Goal: Task Accomplishment & Management: Manage account settings

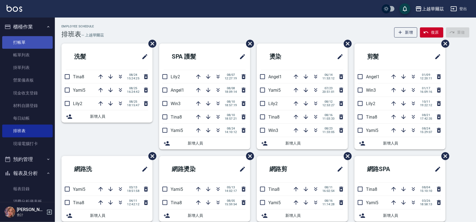
click at [42, 39] on link "打帳單" at bounding box center [27, 42] width 50 height 13
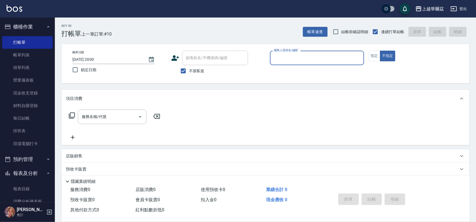
click at [286, 55] on input "服務人員姓名/編號" at bounding box center [316, 58] width 89 height 10
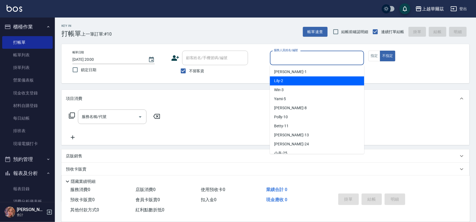
click at [285, 79] on div "Lily -2" at bounding box center [317, 80] width 94 height 9
type input "Lily-2"
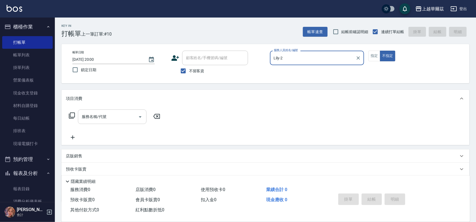
click at [103, 114] on div "服務名稱/代號 服務名稱/代號" at bounding box center [112, 117] width 69 height 15
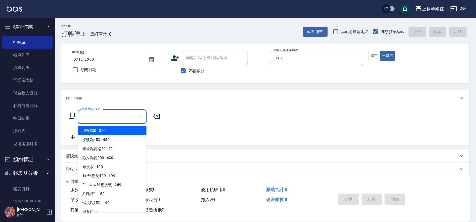
click at [101, 129] on span "洗髮300 - 300" at bounding box center [112, 130] width 69 height 9
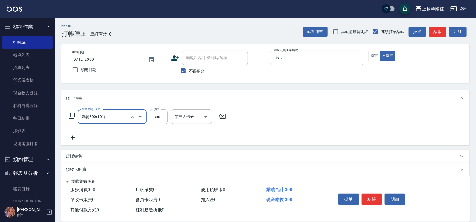
type input "洗髮300(101)"
click at [191, 118] on input "洗-1" at bounding box center [187, 117] width 28 height 10
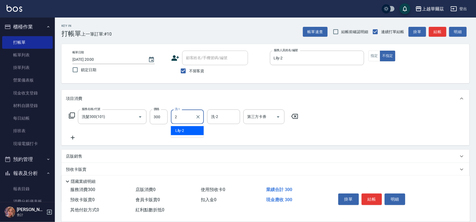
type input "Lily-2"
click at [82, 147] on div "項目消費 服務名稱/代號 洗髮300(101) 服務名稱/代號 價格 300 價格 洗-1 Lily-2 洗-1 洗-2 洗-2 第三方卡券 第三方卡券 店販…" at bounding box center [265, 146] width 408 height 113
click at [85, 162] on div "店販銷售" at bounding box center [265, 156] width 408 height 13
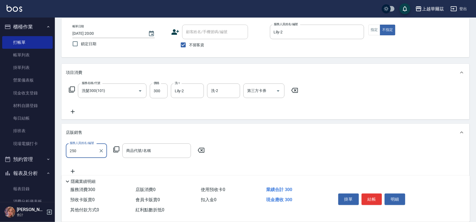
scroll to position [45, 0]
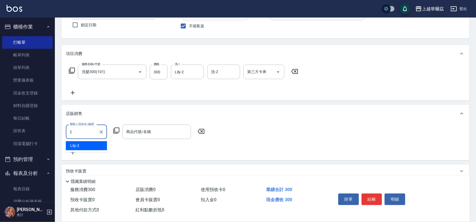
type input "Lily-2"
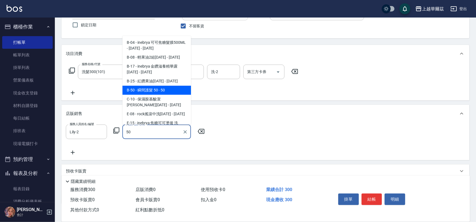
click at [152, 93] on span "B-50 - 瞬間護髮 50 - 50" at bounding box center [156, 90] width 69 height 9
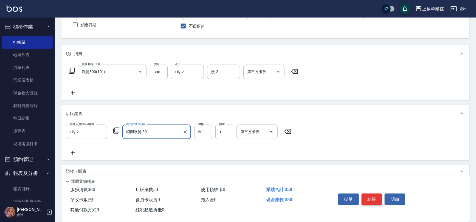
type input "瞬間護髮 50"
click at [371, 195] on button "結帳" at bounding box center [371, 200] width 21 height 12
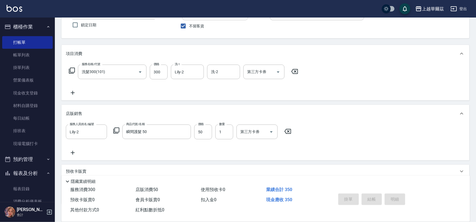
type input "[DATE] 20:01"
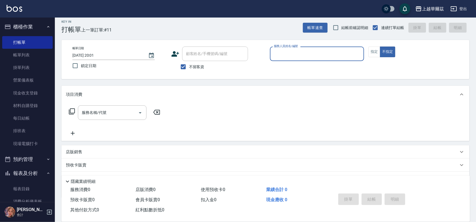
scroll to position [0, 0]
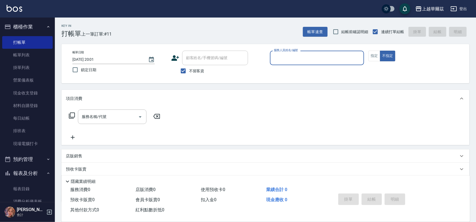
click at [291, 51] on label "服務人員姓名/編號" at bounding box center [286, 50] width 24 height 4
click at [291, 53] on input "服務人員姓名/編號" at bounding box center [316, 58] width 89 height 10
click at [295, 55] on input "服務人員姓名/編號" at bounding box center [316, 58] width 89 height 10
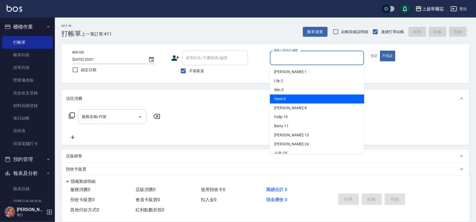
click at [297, 100] on div "Yami -5" at bounding box center [317, 99] width 94 height 9
type input "Yami-5"
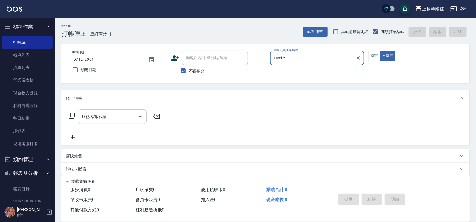
click at [111, 118] on input "服務名稱/代號" at bounding box center [107, 117] width 55 height 10
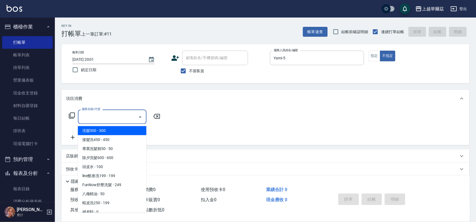
click at [115, 132] on span "洗髮300 - 300" at bounding box center [112, 130] width 69 height 9
type input "洗髮300(101)"
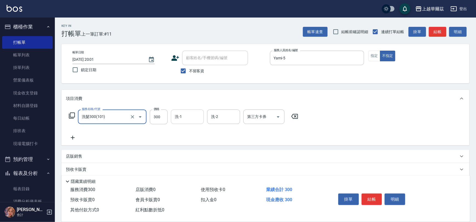
drag, startPoint x: 182, startPoint y: 115, endPoint x: 174, endPoint y: 115, distance: 7.9
click at [174, 115] on div "洗-1 洗-1" at bounding box center [187, 117] width 33 height 15
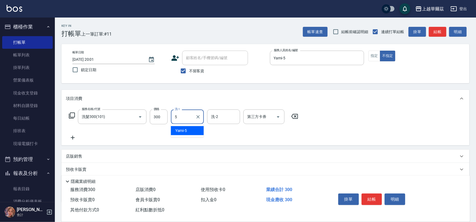
type input "Yami-5"
click at [72, 138] on icon at bounding box center [73, 138] width 14 height 7
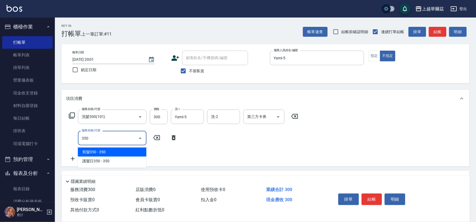
click at [110, 153] on span "剪髮350 - 350" at bounding box center [112, 152] width 69 height 9
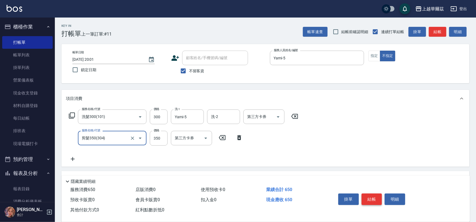
type input "剪髮350(304)"
click at [361, 199] on button "結帳" at bounding box center [371, 200] width 21 height 12
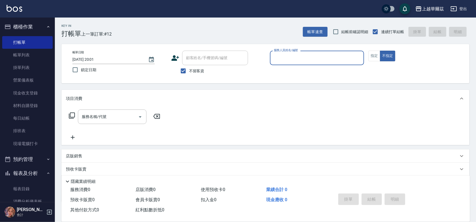
click at [301, 60] on input "服務人員姓名/編號" at bounding box center [316, 58] width 89 height 10
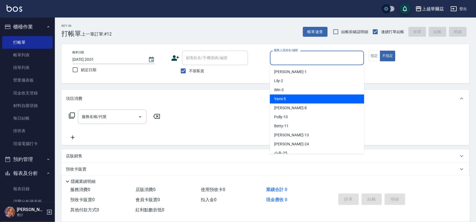
click at [310, 101] on div "Yami -5" at bounding box center [317, 99] width 94 height 9
type input "Yami-5"
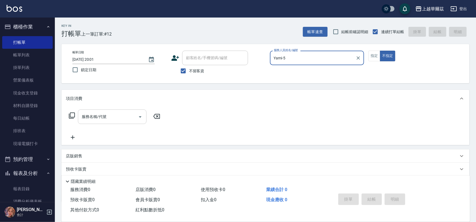
click at [98, 115] on div "服務名稱/代號 服務名稱/代號" at bounding box center [112, 117] width 69 height 15
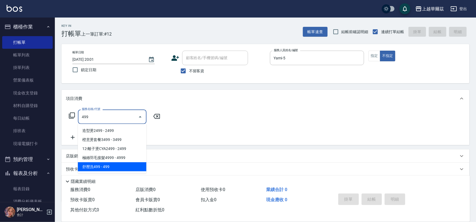
click at [121, 167] on span "舒壓洗499 - 499" at bounding box center [112, 167] width 69 height 9
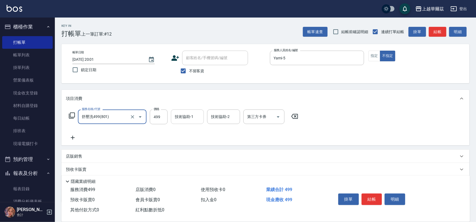
type input "舒壓洗499(801)"
click at [184, 112] on input "技術協助-1" at bounding box center [187, 117] width 28 height 10
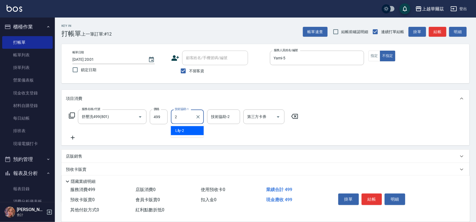
type input "Lily-2"
click at [75, 139] on icon at bounding box center [73, 138] width 14 height 7
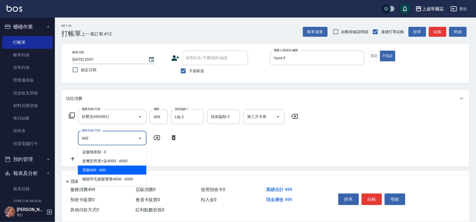
click at [123, 166] on ul "染髮補差額 - 0 套餐型男燙+染4000 - 4000 剪髮400 - 400 極致羽毛接髮重整4000 - 4000" at bounding box center [112, 166] width 69 height 41
drag, startPoint x: 123, startPoint y: 166, endPoint x: 125, endPoint y: 173, distance: 7.3
click at [125, 173] on span "剪髮400 - 400" at bounding box center [112, 170] width 69 height 9
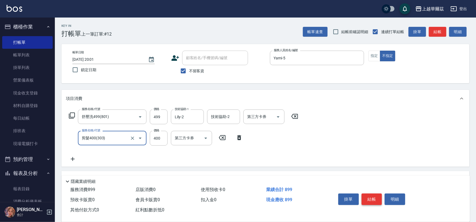
type input "剪髮400(303)"
click at [371, 198] on button "結帳" at bounding box center [371, 200] width 21 height 12
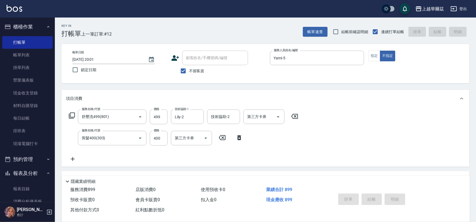
type input "[DATE] 20:03"
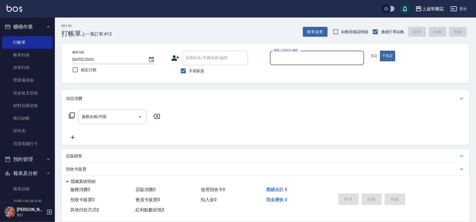
click at [316, 60] on input "服務人員姓名/編號" at bounding box center [316, 58] width 89 height 10
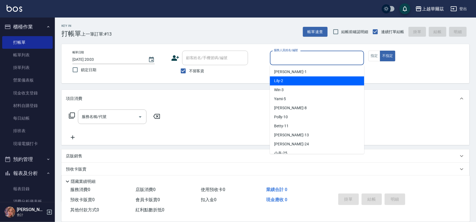
click at [308, 83] on div "Lily -2" at bounding box center [317, 80] width 94 height 9
type input "Lily-2"
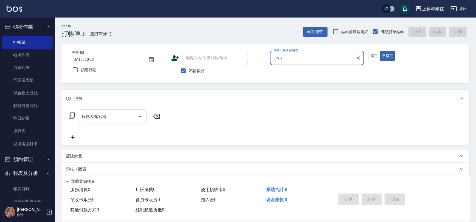
click at [105, 118] on div "服務名稱/代號 服務名稱/代號" at bounding box center [112, 117] width 69 height 15
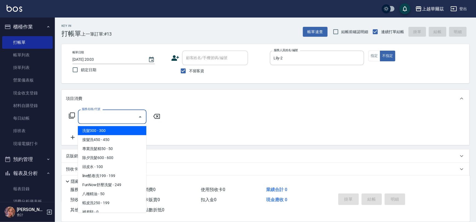
click at [112, 131] on span "洗髮300 - 300" at bounding box center [112, 130] width 69 height 9
type input "洗髮300(101)"
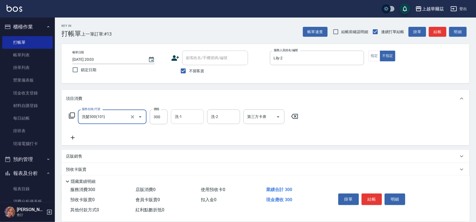
click at [187, 116] on input "洗-1" at bounding box center [187, 117] width 28 height 10
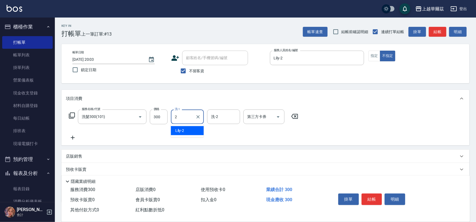
type input "Lily-2"
click at [76, 137] on icon at bounding box center [73, 138] width 14 height 7
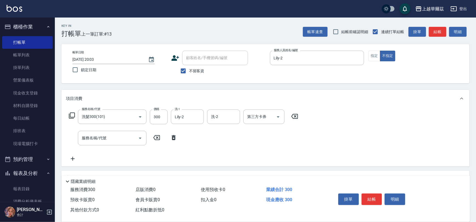
click at [74, 138] on div "服務名稱/代號 服務名稱/代號" at bounding box center [123, 138] width 115 height 15
click at [92, 140] on div "服務名稱/代號 服務名稱/代號" at bounding box center [112, 138] width 69 height 15
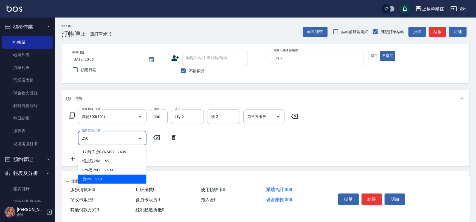
click at [99, 180] on span "剪250 - 250" at bounding box center [112, 179] width 69 height 9
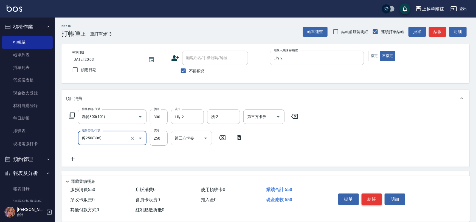
type input "剪250(306)"
click at [374, 200] on button "結帳" at bounding box center [371, 200] width 21 height 12
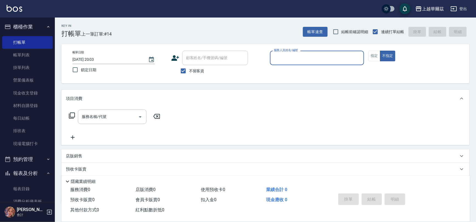
click at [284, 54] on input "服務人員姓名/編號" at bounding box center [316, 58] width 89 height 10
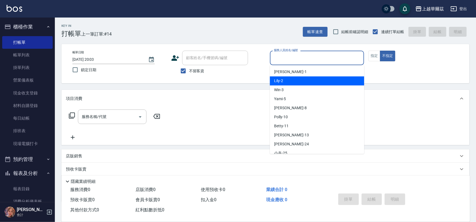
click at [279, 83] on span "Lily -2" at bounding box center [278, 81] width 9 height 6
type input "Lily-2"
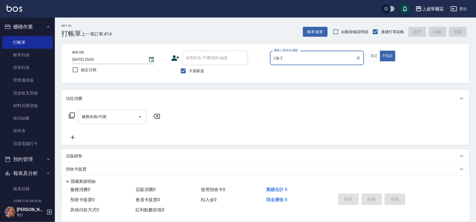
click at [110, 122] on div "服務名稱/代號" at bounding box center [112, 117] width 69 height 15
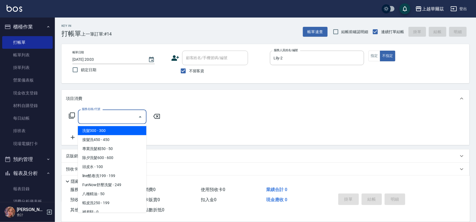
click at [111, 127] on span "洗髮300 - 300" at bounding box center [112, 130] width 69 height 9
type input "洗髮300(101)"
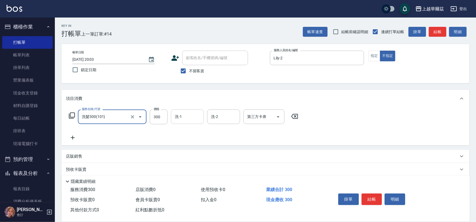
click at [191, 118] on input "洗-1" at bounding box center [187, 117] width 28 height 10
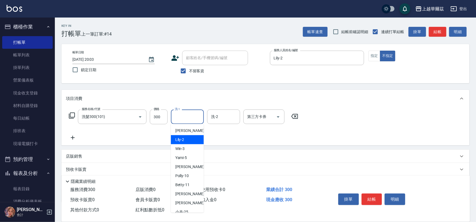
click at [183, 139] on span "Lily -2" at bounding box center [179, 140] width 9 height 6
type input "Lily-2"
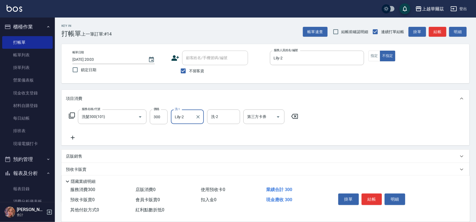
click at [71, 137] on icon at bounding box center [73, 138] width 14 height 7
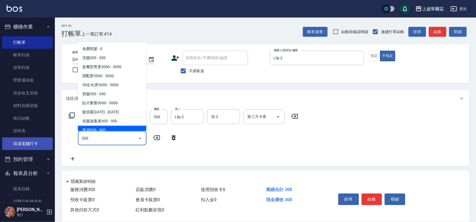
drag, startPoint x: 90, startPoint y: 140, endPoint x: 43, endPoint y: 143, distance: 47.5
click at [43, 143] on div "上越華爾茲 登出 櫃檯作業 打帳單 帳單列表 掛單列表 營業儀表板 現金收支登錄 材料自購登錄 每日結帳 排班表 現場電腦打卡 預約管理 預約管理 單日預約紀…" at bounding box center [238, 137] width 476 height 275
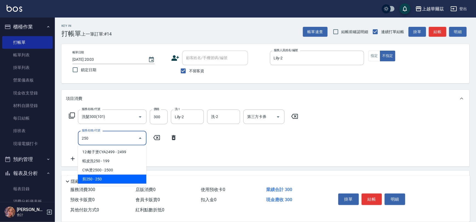
click at [103, 178] on span "剪250 - 250" at bounding box center [112, 179] width 69 height 9
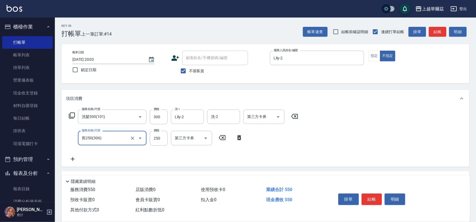
type input "剪250(306)"
click at [79, 173] on div "店販銷售" at bounding box center [265, 177] width 408 height 13
type input "0"
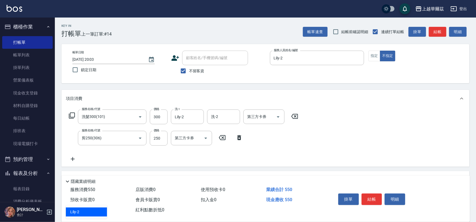
type input "Lily-2"
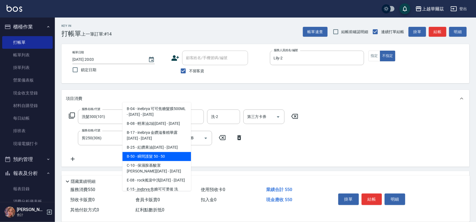
click at [146, 156] on span "B-50 - 瞬間護髮 50 - 50" at bounding box center [156, 156] width 69 height 9
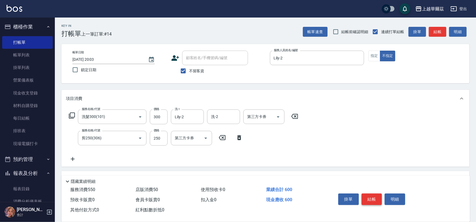
type input "瞬間護髮 50"
click at [371, 196] on button "結帳" at bounding box center [371, 200] width 21 height 12
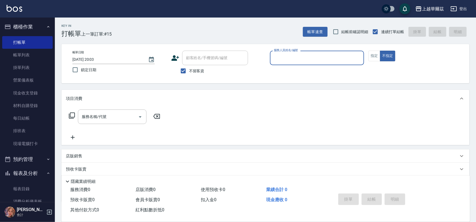
scroll to position [162, 0]
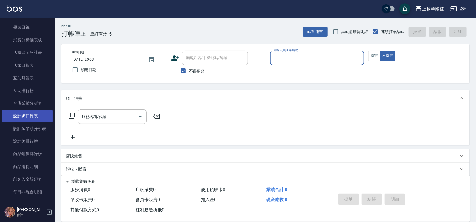
click at [30, 114] on link "設計師日報表" at bounding box center [27, 116] width 50 height 13
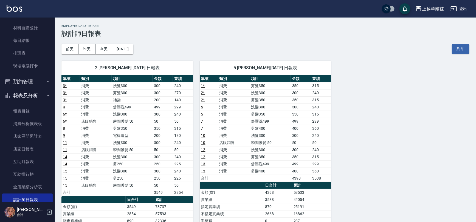
scroll to position [66, 0]
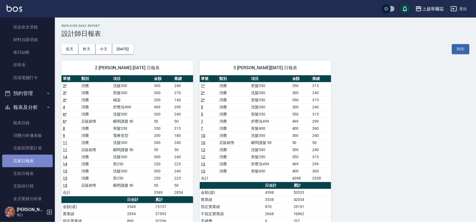
click at [39, 158] on link "店家日報表" at bounding box center [27, 161] width 50 height 13
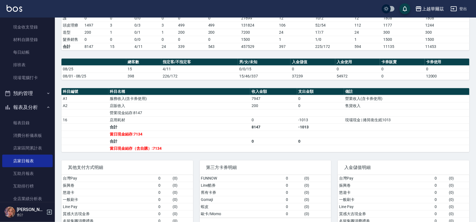
scroll to position [120, 0]
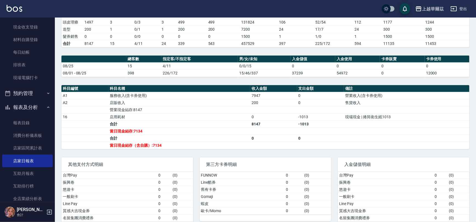
click at [22, 104] on button "報表及分析" at bounding box center [27, 107] width 50 height 14
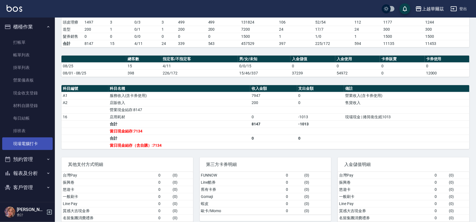
scroll to position [0, 0]
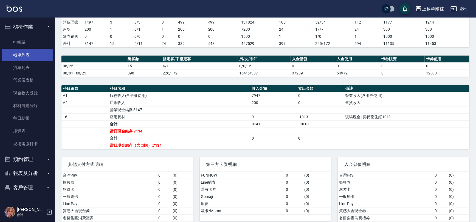
click at [27, 59] on link "帳單列表" at bounding box center [27, 55] width 50 height 13
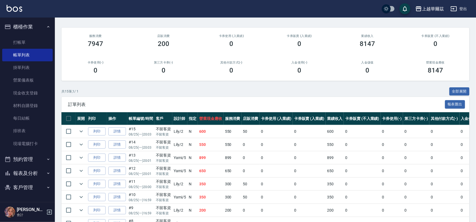
scroll to position [75, 0]
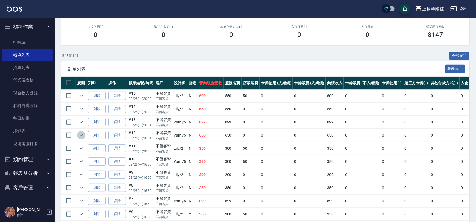
click at [80, 133] on icon "expand row" at bounding box center [81, 135] width 7 height 7
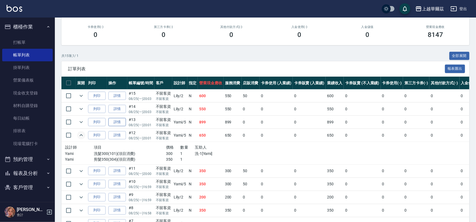
click at [118, 122] on link "詳情" at bounding box center [117, 122] width 18 height 8
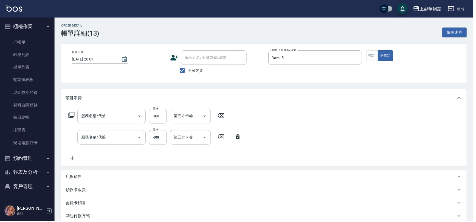
type input "[DATE] 20:01"
checkbox input "true"
type input "Yami-5"
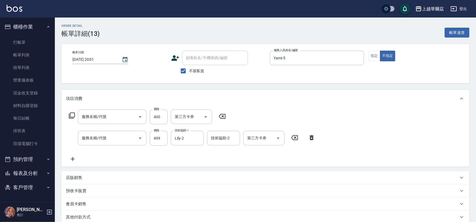
type input "剪髮400(303)"
type input "舒壓洗499(801)"
click at [227, 139] on div "技術協助-2 技術協助-2" at bounding box center [223, 138] width 33 height 15
type input "Yami-5"
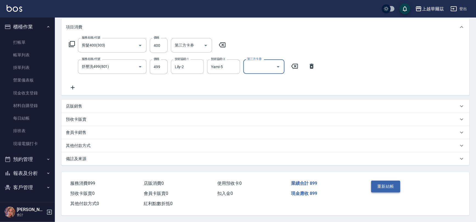
click at [393, 188] on button "重新結帳" at bounding box center [385, 187] width 29 height 12
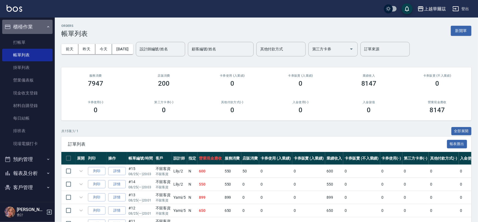
click at [39, 28] on button "櫃檯作業" at bounding box center [27, 27] width 50 height 14
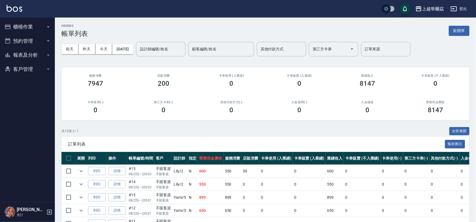
click at [36, 54] on button "報表及分析" at bounding box center [27, 55] width 50 height 14
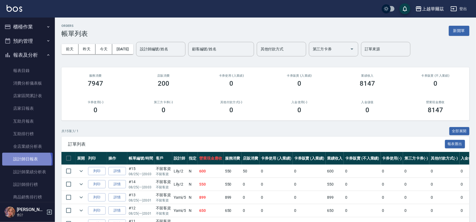
click at [25, 161] on link "設計師日報表" at bounding box center [27, 159] width 50 height 13
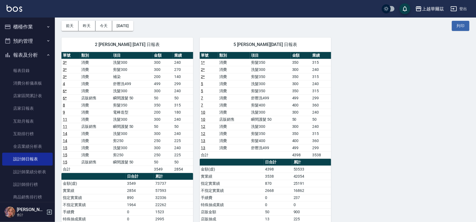
scroll to position [25, 0]
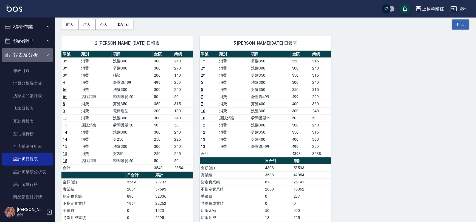
click at [33, 53] on button "報表及分析" at bounding box center [27, 55] width 50 height 14
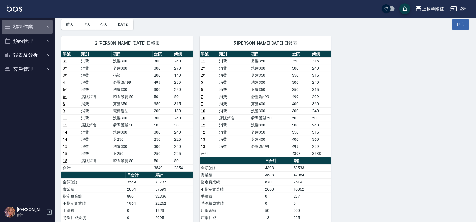
click at [33, 26] on button "櫃檯作業" at bounding box center [27, 27] width 50 height 14
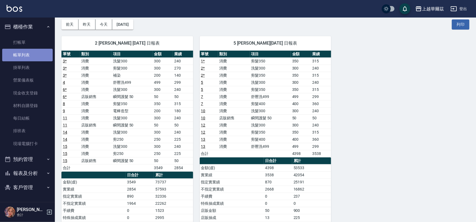
click at [30, 54] on link "帳單列表" at bounding box center [27, 55] width 50 height 13
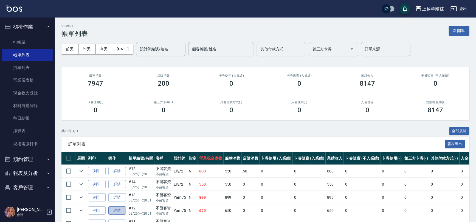
click at [124, 211] on link "詳情" at bounding box center [117, 211] width 18 height 8
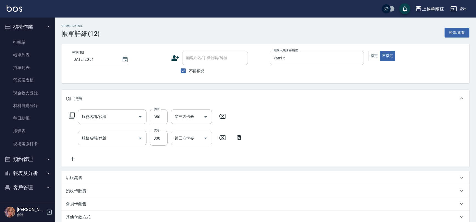
type input "[DATE] 20:01"
checkbox input "true"
type input "Yami-5"
type input "剪髮350(304)"
type input "洗髮300(101)"
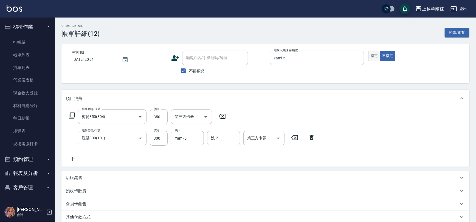
click at [372, 57] on button "指定" at bounding box center [374, 56] width 12 height 11
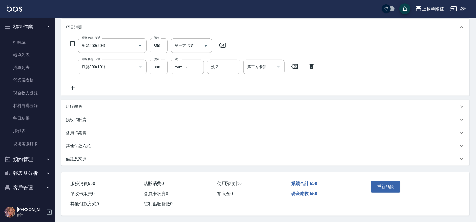
scroll to position [73, 0]
click at [378, 179] on div "重新結帳" at bounding box center [391, 191] width 44 height 24
click at [382, 188] on button "重新結帳" at bounding box center [385, 187] width 29 height 12
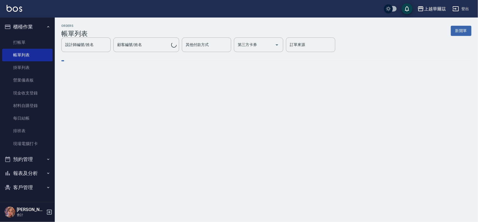
click at [34, 25] on button "櫃檯作業" at bounding box center [27, 27] width 50 height 14
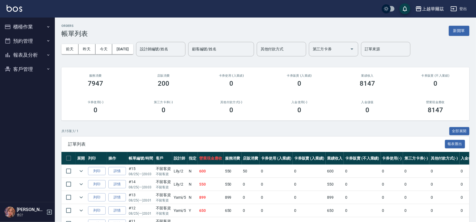
click at [30, 54] on button "報表及分析" at bounding box center [27, 55] width 50 height 14
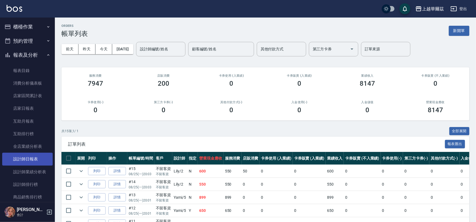
click at [34, 161] on link "設計師日報表" at bounding box center [27, 159] width 50 height 13
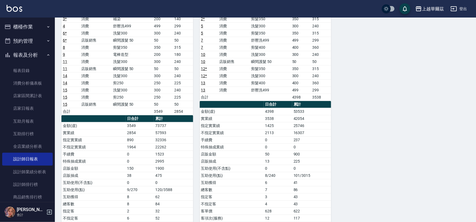
scroll to position [82, 0]
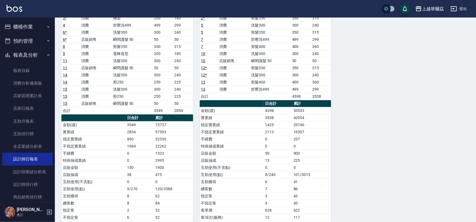
drag, startPoint x: 478, startPoint y: 129, endPoint x: 435, endPoint y: 108, distance: 47.8
click at [435, 108] on div "2 Lily Lily [DATE] 日報表 單號 類別 項目 金額 業績 3 * 消費 洗髮300 300 240 3 * 消費 剪髮300 300 270…" at bounding box center [262, 110] width 414 height 277
click at [25, 111] on link "店家日報表" at bounding box center [27, 108] width 50 height 13
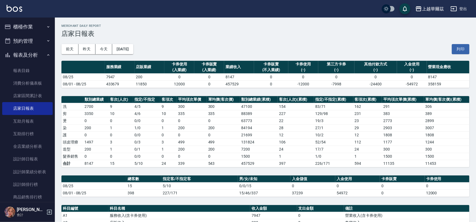
scroll to position [132, 0]
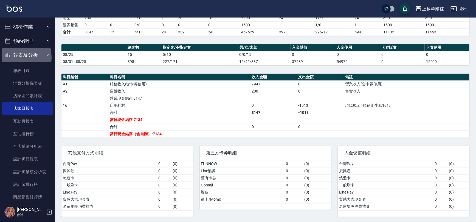
click at [12, 58] on button "報表及分析" at bounding box center [27, 55] width 50 height 14
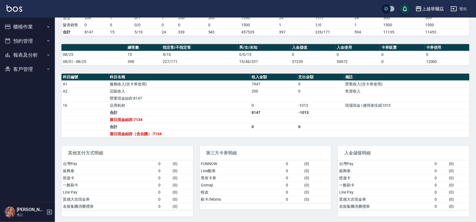
click at [30, 27] on button "櫃檯作業" at bounding box center [27, 27] width 50 height 14
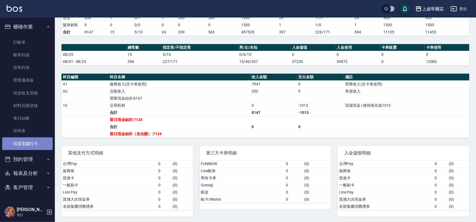
click at [38, 141] on link "現場電腦打卡" at bounding box center [27, 144] width 50 height 13
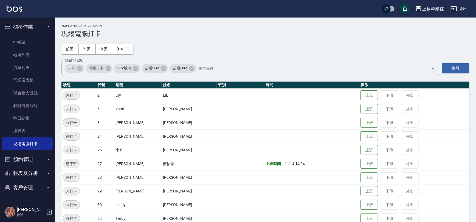
click at [46, 26] on icon "button" at bounding box center [48, 27] width 4 height 4
